Goal: Transaction & Acquisition: Purchase product/service

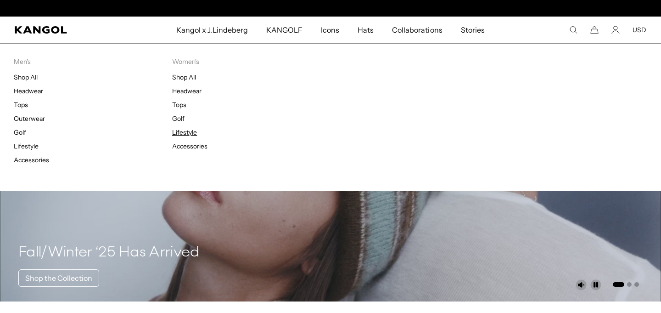
scroll to position [0, 189]
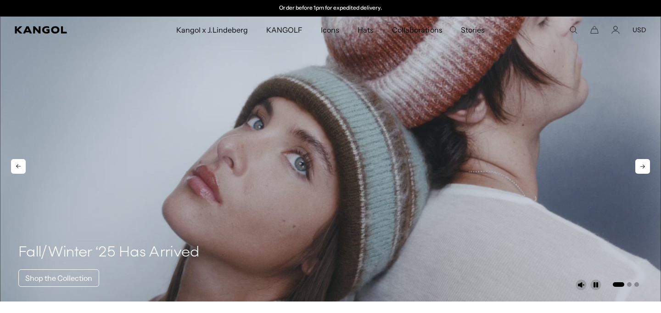
click at [192, 147] on video "1 of 3" at bounding box center [330, 159] width 661 height 285
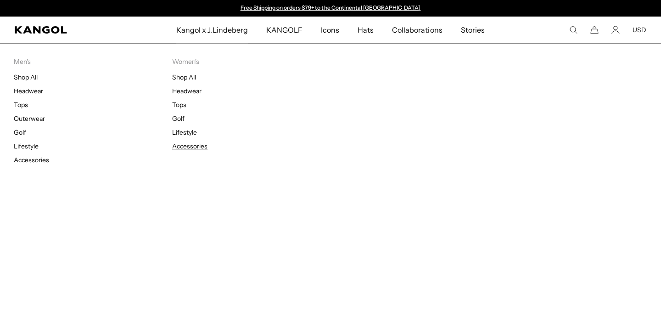
click at [191, 144] on link "Accessories" at bounding box center [189, 146] width 35 height 8
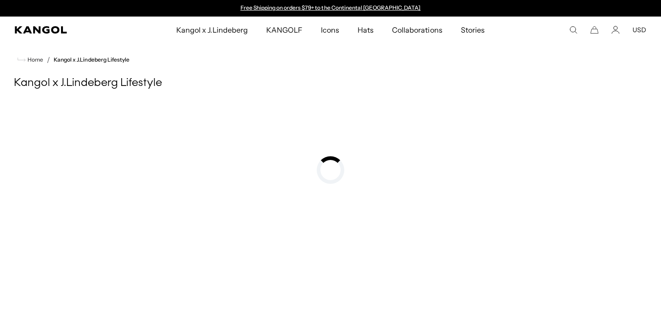
scroll to position [0, 189]
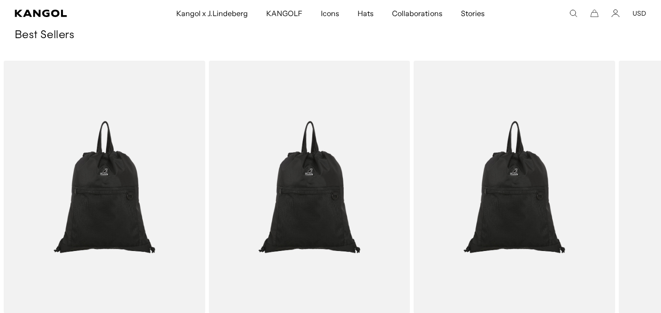
drag, startPoint x: 634, startPoint y: 51, endPoint x: 530, endPoint y: 47, distance: 103.9
click at [530, 47] on div "Best Sellers Previous Next Sale Price $24.00 Sale Price" at bounding box center [330, 185] width 661 height 315
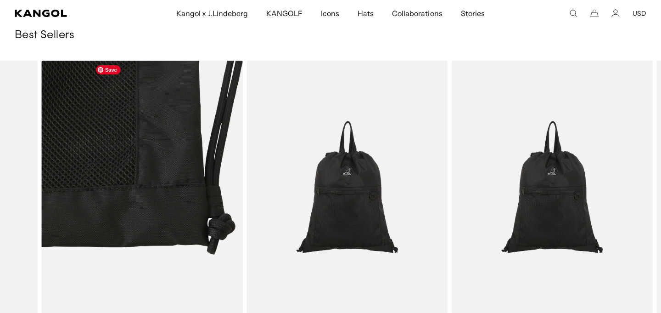
drag, startPoint x: 596, startPoint y: 110, endPoint x: 210, endPoint y: 141, distance: 387.6
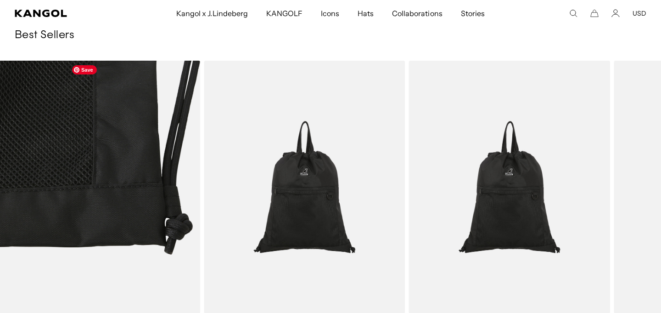
drag, startPoint x: 447, startPoint y: 210, endPoint x: 0, endPoint y: 216, distance: 447.0
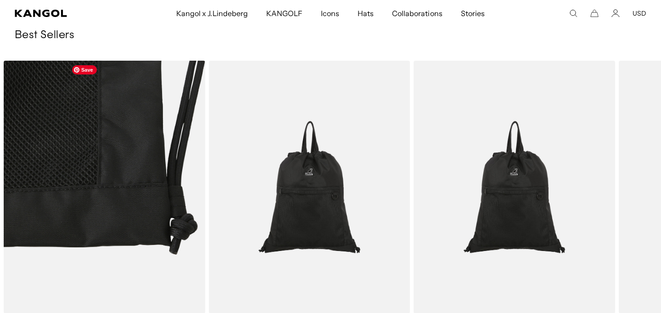
scroll to position [0, 189]
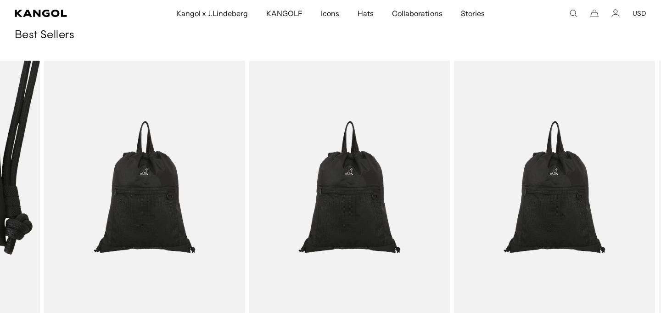
drag, startPoint x: 370, startPoint y: 254, endPoint x: 0, endPoint y: 246, distance: 369.9
